Goal: Task Accomplishment & Management: Manage account settings

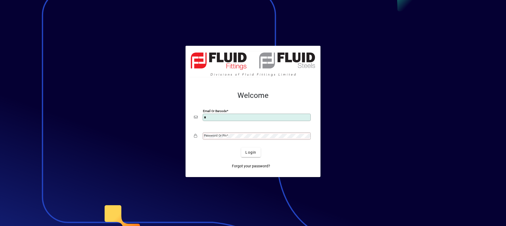
type input "**********"
click at [241, 132] on div "Password or Pin" at bounding box center [256, 135] width 108 height 7
click at [241, 148] on button "Login" at bounding box center [250, 152] width 19 height 9
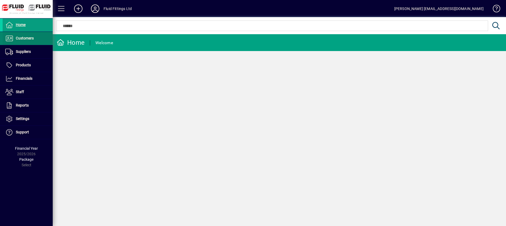
click at [22, 39] on span "Customers" at bounding box center [25, 38] width 18 height 4
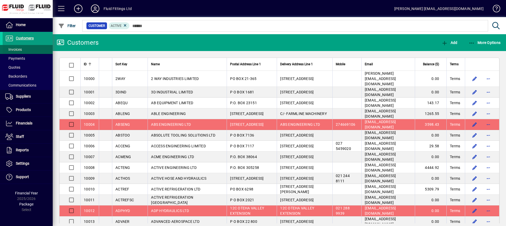
click at [19, 49] on span "Invoices" at bounding box center [13, 49] width 17 height 4
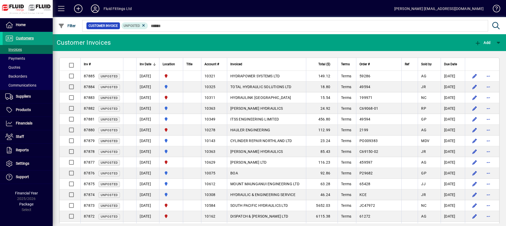
click at [325, 67] on th "Total ($)" at bounding box center [322, 64] width 32 height 13
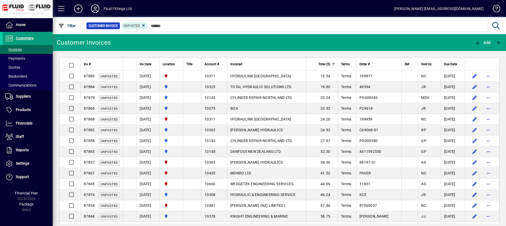
click at [325, 67] on th "Total ($)" at bounding box center [322, 64] width 32 height 13
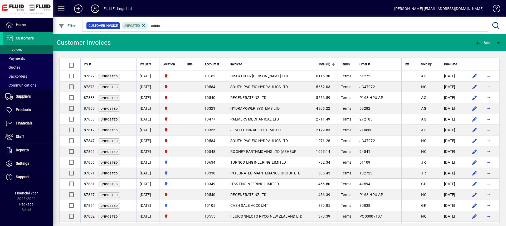
click at [102, 65] on div "Inv #" at bounding box center [102, 64] width 36 height 6
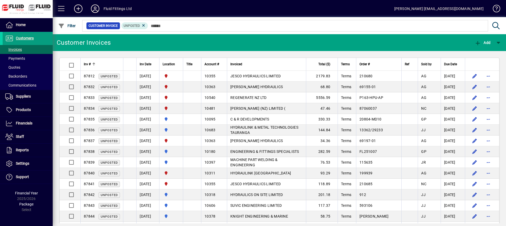
click at [102, 65] on div "Inv #" at bounding box center [102, 64] width 36 height 6
